Goal: Task Accomplishment & Management: Manage account settings

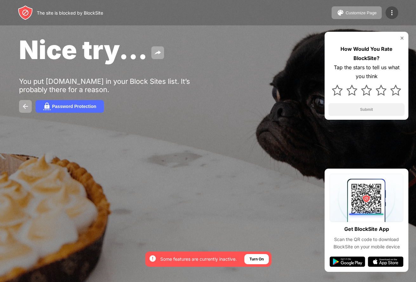
click at [393, 10] on img at bounding box center [392, 13] width 8 height 8
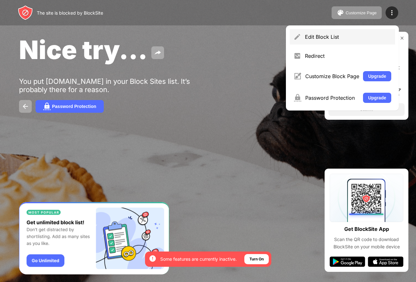
click at [332, 37] on div "Edit Block List" at bounding box center [348, 37] width 86 height 6
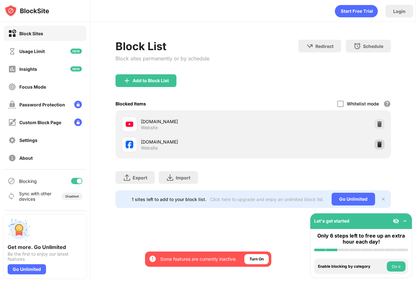
click at [377, 144] on img at bounding box center [380, 144] width 6 height 6
